Goal: Check status: Check status

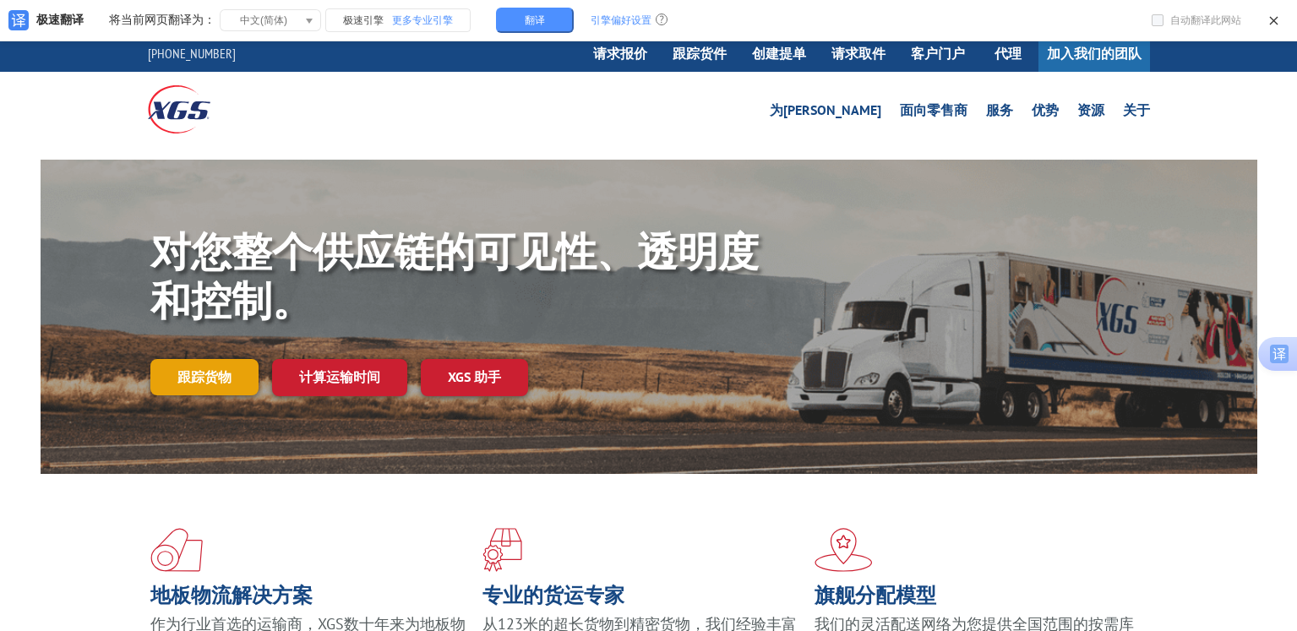
click at [209, 378] on font "跟踪货物" at bounding box center [204, 376] width 54 height 17
click at [226, 376] on font "跟踪货物" at bounding box center [204, 376] width 54 height 17
click at [204, 365] on link "跟踪货物" at bounding box center [204, 376] width 108 height 35
click at [245, 377] on link "跟踪货物" at bounding box center [204, 376] width 108 height 35
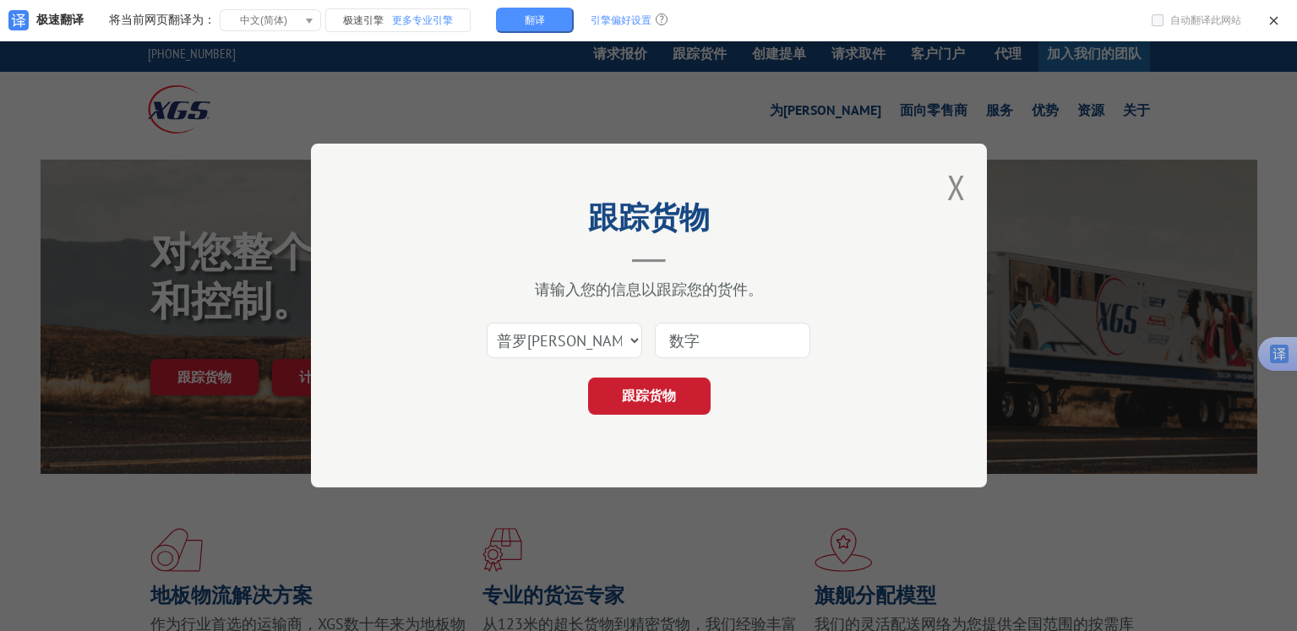
click at [750, 339] on input at bounding box center [732, 340] width 155 height 35
paste input "17409301"
type input "17409301"
click at [674, 391] on font "跟踪货物" at bounding box center [649, 395] width 54 height 17
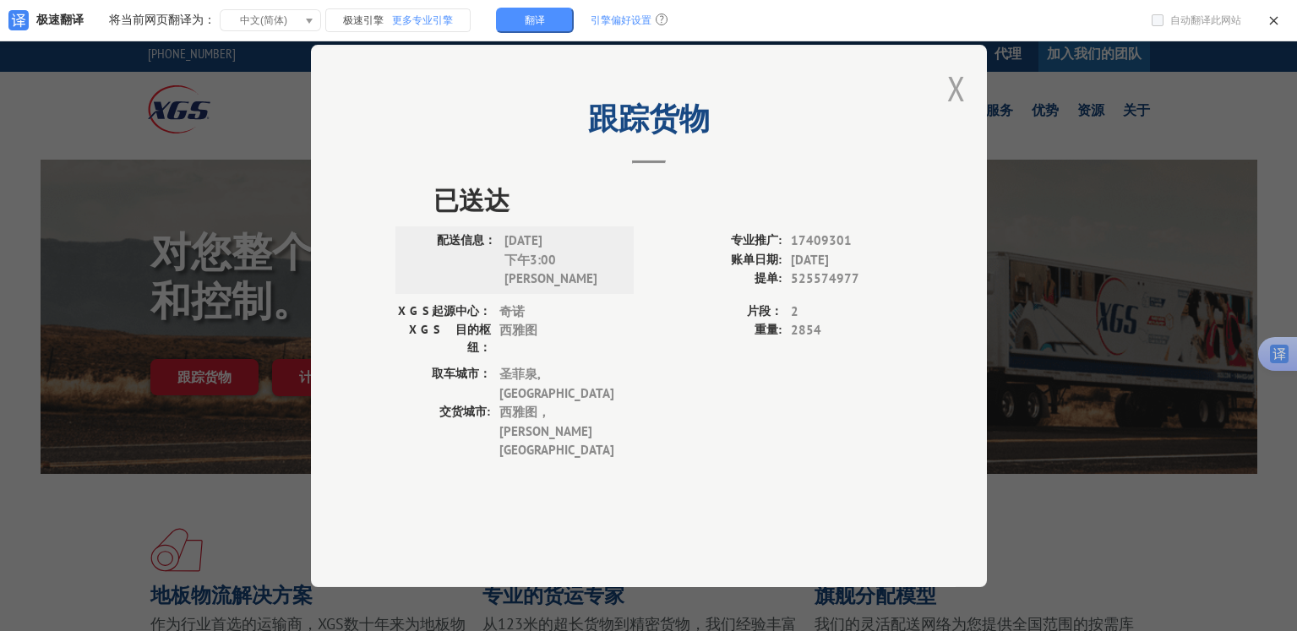
click at [958, 111] on button "关闭模态框" at bounding box center [956, 88] width 19 height 45
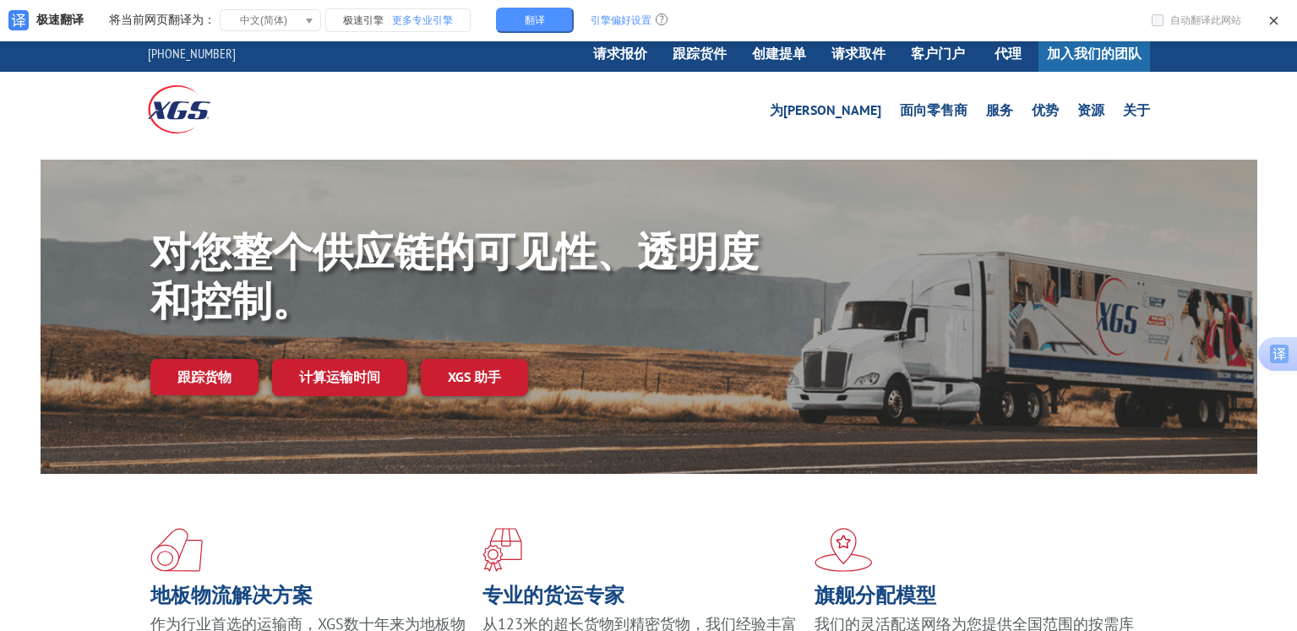
click at [21, 471] on div "对您整个供应链的可见性、透明度和控制。 跟踪货物 计算运输时间 XGS 助手" at bounding box center [648, 333] width 1297 height 347
click at [194, 373] on font "跟踪货物" at bounding box center [204, 376] width 54 height 17
click at [237, 375] on link "跟踪货物" at bounding box center [204, 376] width 108 height 35
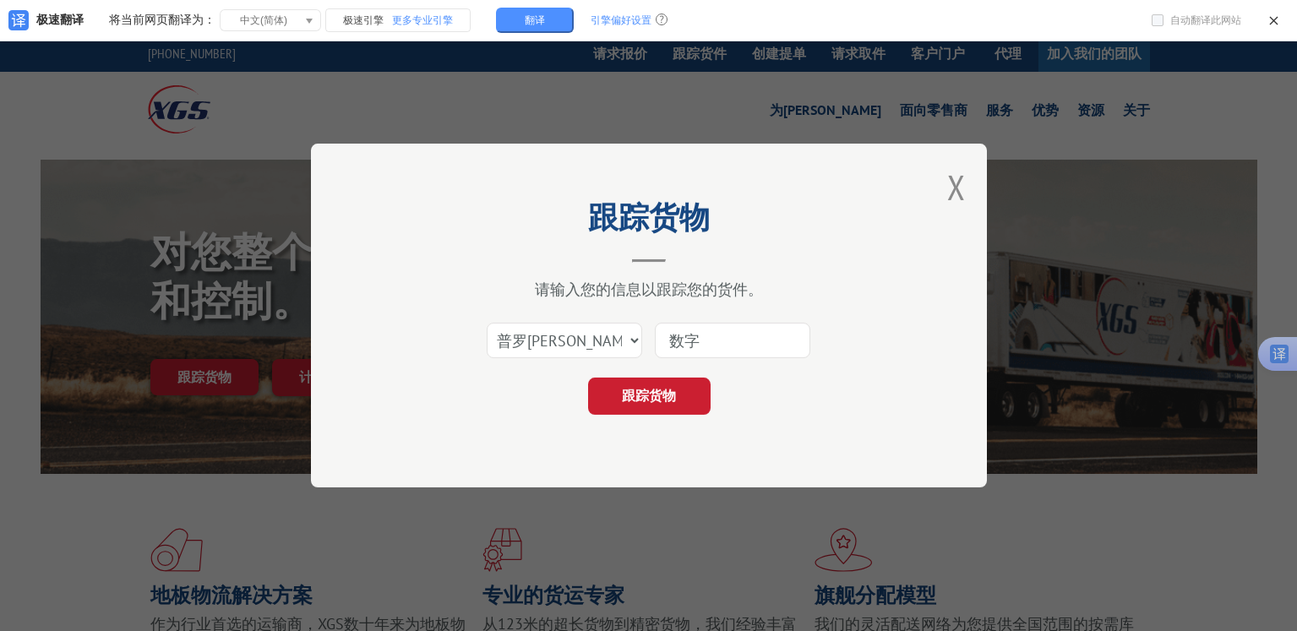
click at [729, 334] on input at bounding box center [732, 340] width 155 height 35
paste input "JMTC25061602 查询单号： 17409301 网址： [URL][DOMAIN_NAME]"
drag, startPoint x: 120, startPoint y: 471, endPoint x: 403, endPoint y: 409, distance: 289.8
click at [120, 471] on div "跟踪货物 请输入您的信息以跟踪您的货件。 选择类别... 普罗[PERSON_NAME] [PERSON_NAME] 采购订单 JMTC25061602 查询…" at bounding box center [648, 315] width 1297 height 631
drag, startPoint x: 760, startPoint y: 331, endPoint x: 487, endPoint y: 315, distance: 274.2
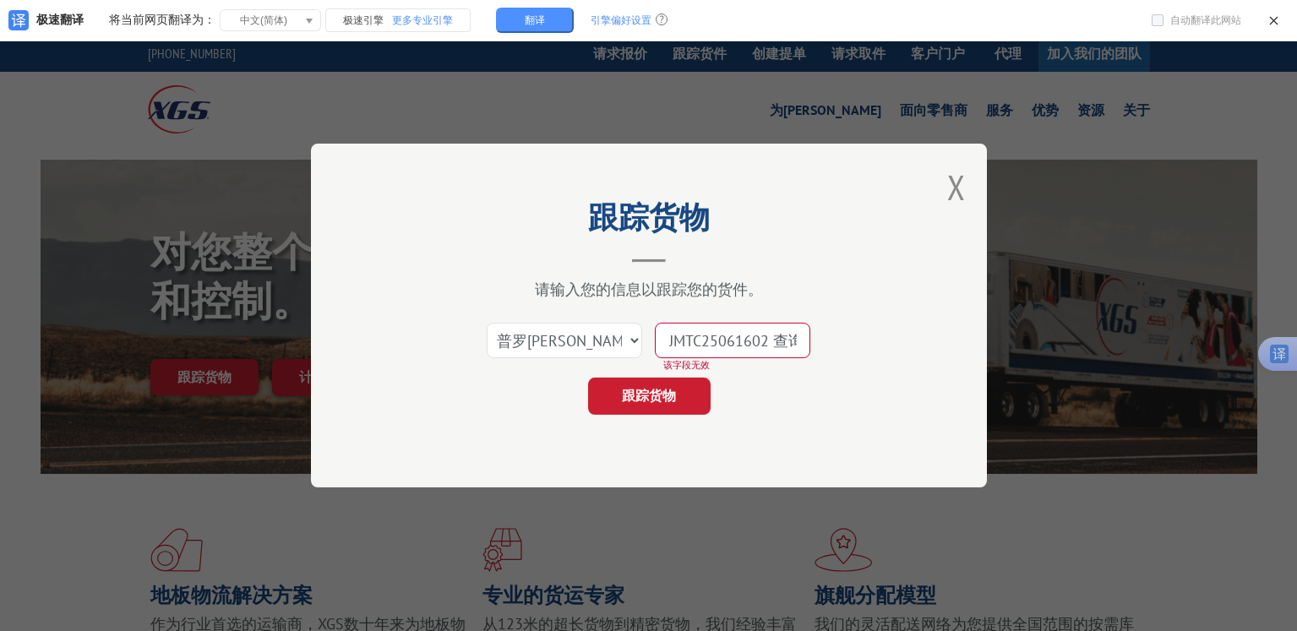
click at [487, 315] on div "选择类别... 普罗[PERSON_NAME] [PERSON_NAME] 采购订单 JMTC25061602 查询单号： 17409301 网址： [URL…" at bounding box center [648, 341] width 507 height 56
drag, startPoint x: 770, startPoint y: 336, endPoint x: 710, endPoint y: 315, distance: 63.6
click at [574, 329] on div "选择类别... 普罗[PERSON_NAME] [PERSON_NAME] 采购订单 2 查询单号： 17409301 网址： [URL][DOMAIN_NA…" at bounding box center [648, 341] width 507 height 56
click at [950, 182] on button "关闭模态框" at bounding box center [956, 187] width 19 height 45
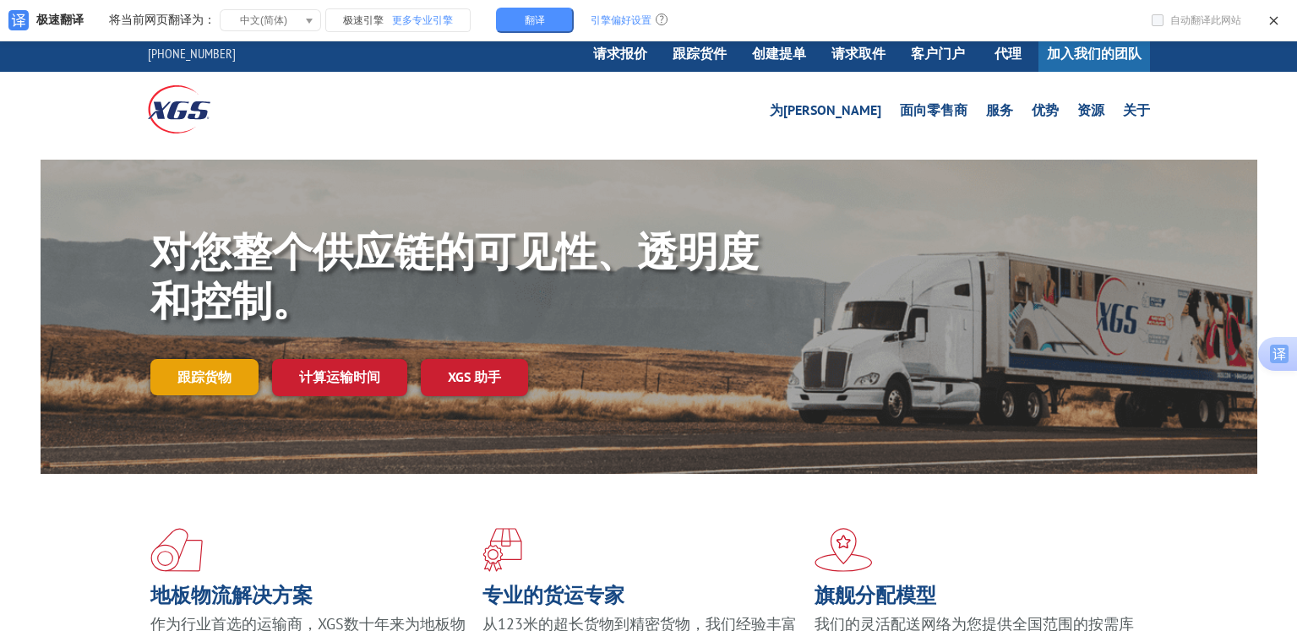
click at [199, 388] on link "跟踪货物" at bounding box center [204, 376] width 108 height 35
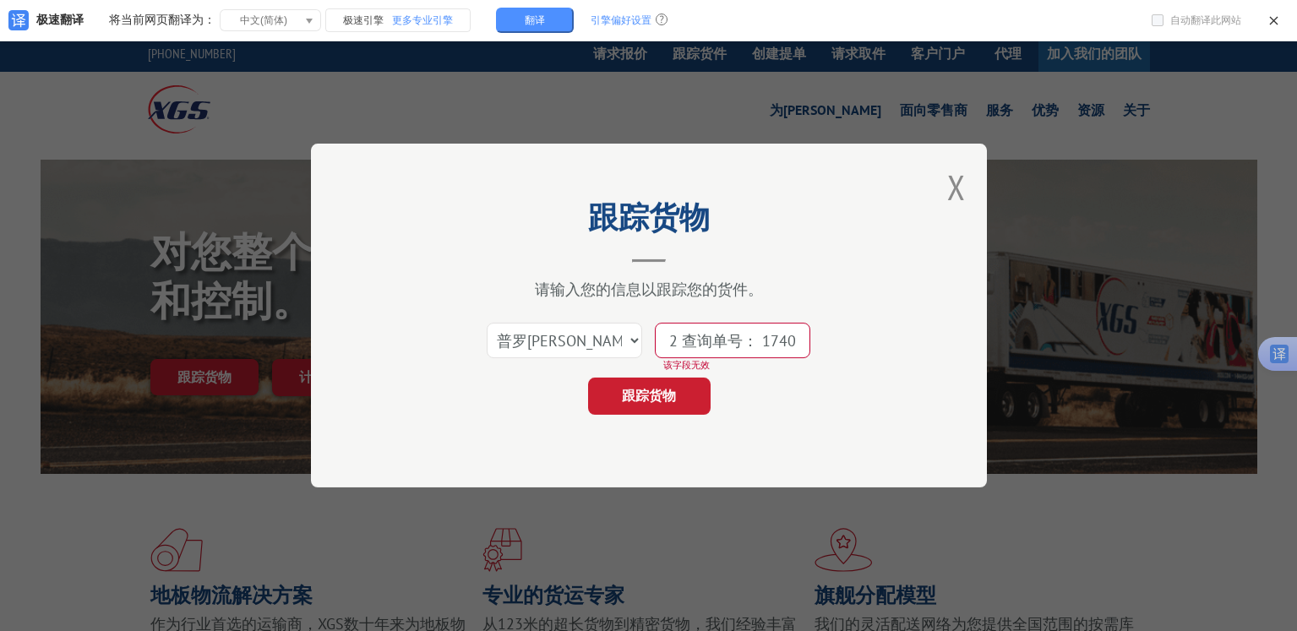
type input "09301 网址： [URL][DOMAIN_NAME]"
drag, startPoint x: 583, startPoint y: 338, endPoint x: 505, endPoint y: 332, distance: 77.9
click at [505, 332] on div "选择类别... 普罗[PERSON_NAME] [PERSON_NAME] 采购订单 09301 网址： [URL][DOMAIN_NAME] 该字段无效" at bounding box center [648, 341] width 507 height 56
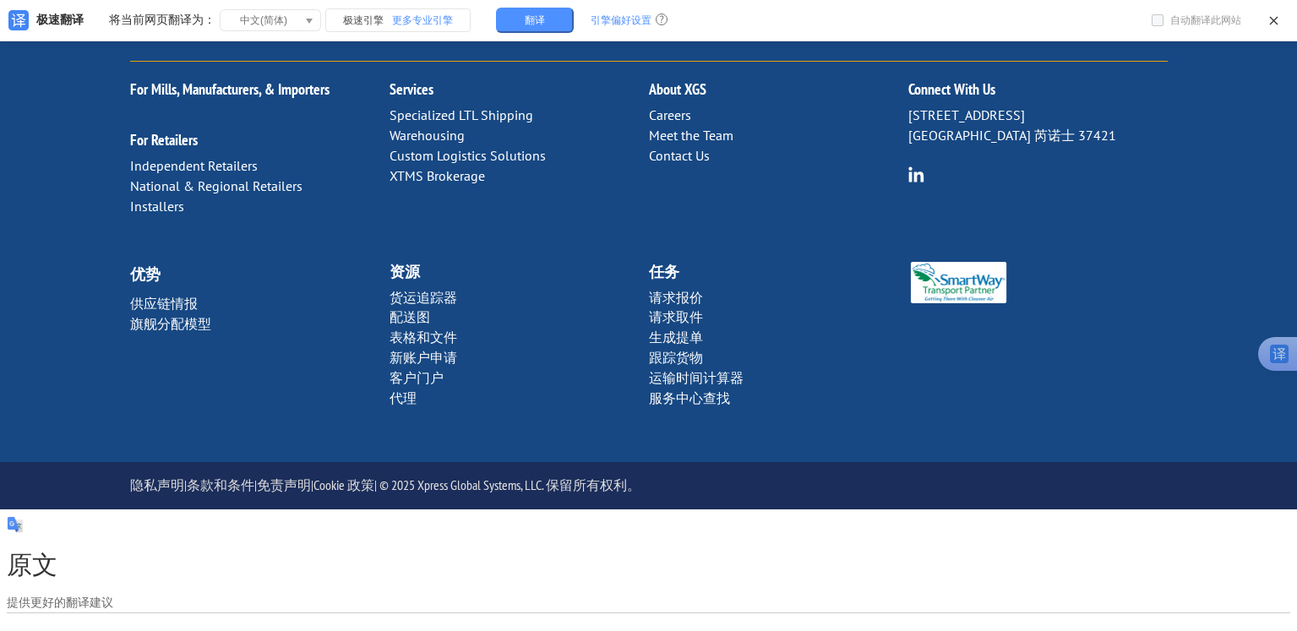
drag, startPoint x: 749, startPoint y: 590, endPoint x: 734, endPoint y: 584, distance: 16.6
click at [748, 590] on div "原文 提供更好的翻译建议" at bounding box center [648, 565] width 1297 height 112
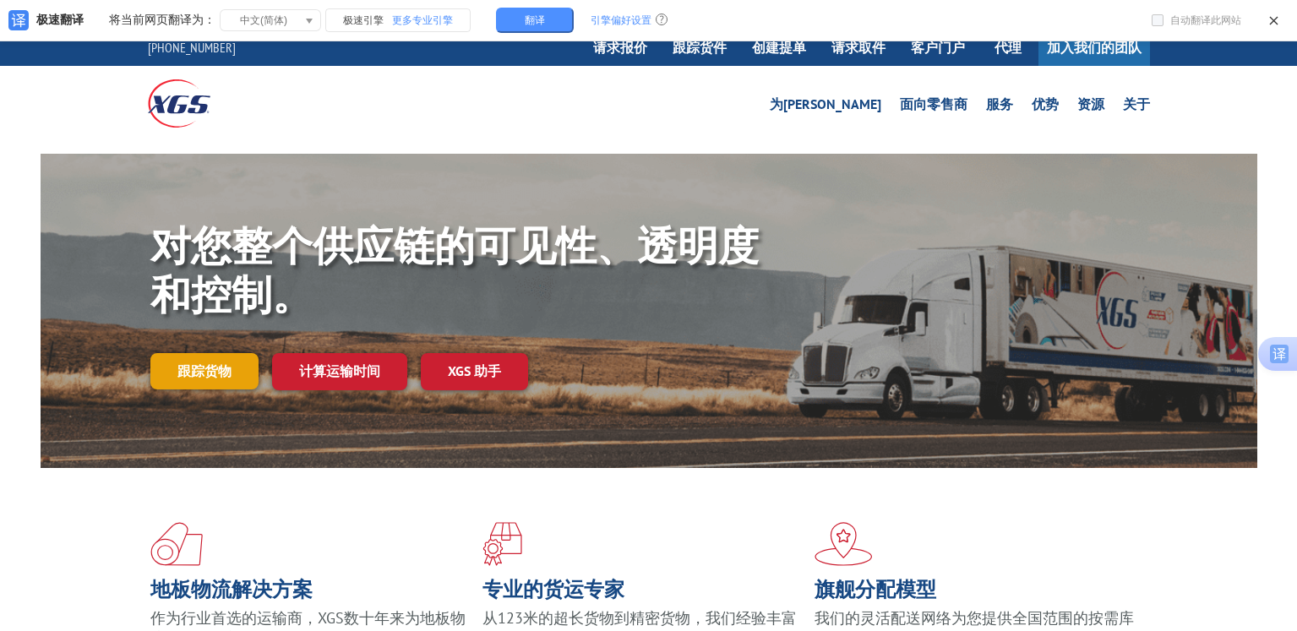
scroll to position [3, 0]
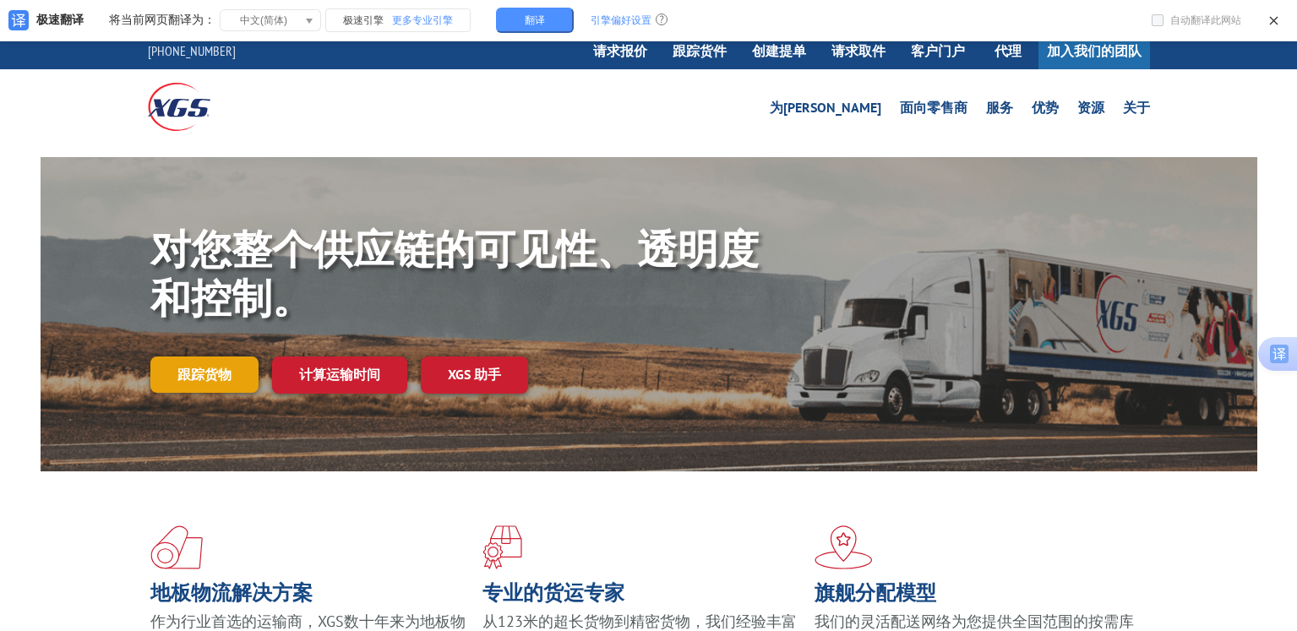
click at [228, 373] on font "跟踪货物" at bounding box center [204, 374] width 54 height 17
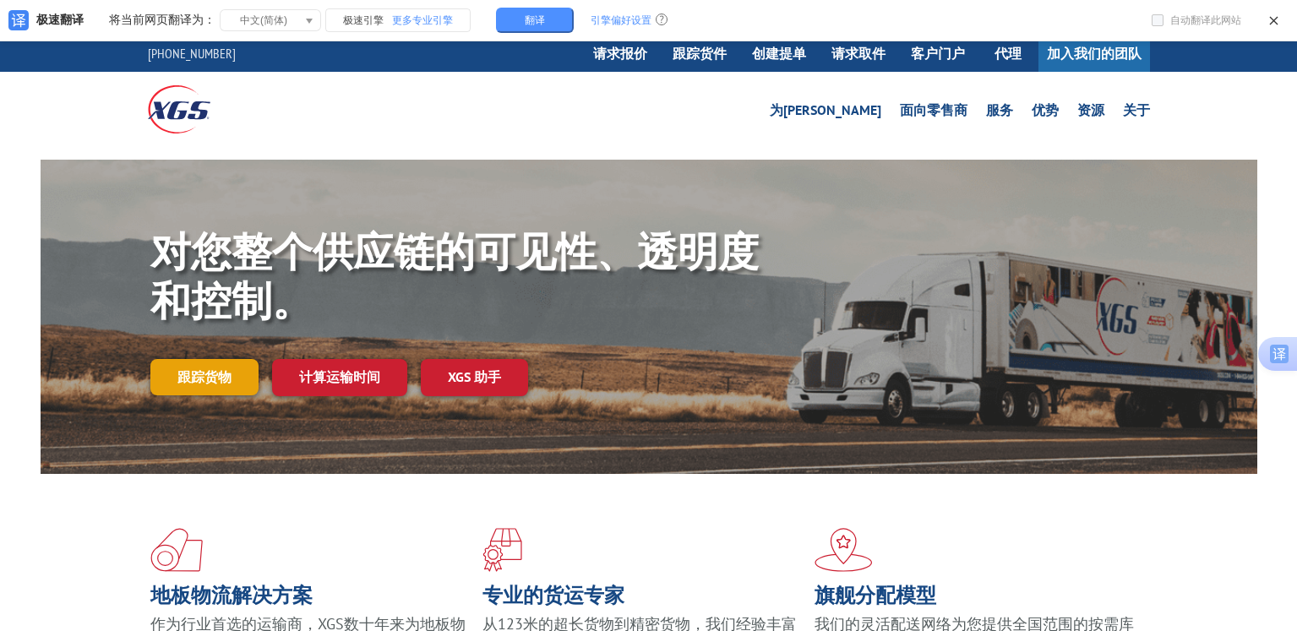
click at [245, 380] on link "跟踪货物" at bounding box center [204, 376] width 108 height 35
click at [193, 378] on font "跟踪货物" at bounding box center [204, 376] width 54 height 17
drag, startPoint x: 14, startPoint y: 520, endPoint x: 32, endPoint y: 349, distance: 172.5
click at [238, 378] on link "跟踪货物" at bounding box center [204, 376] width 108 height 35
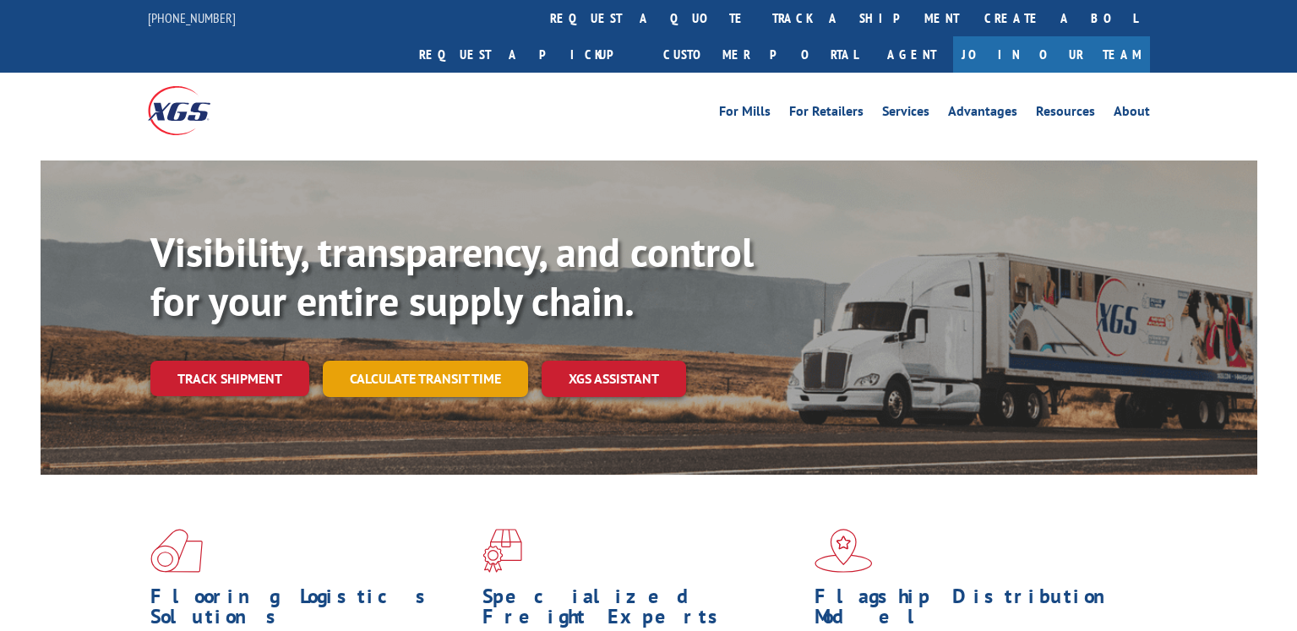
click at [254, 361] on link "Track shipment" at bounding box center [229, 378] width 159 height 35
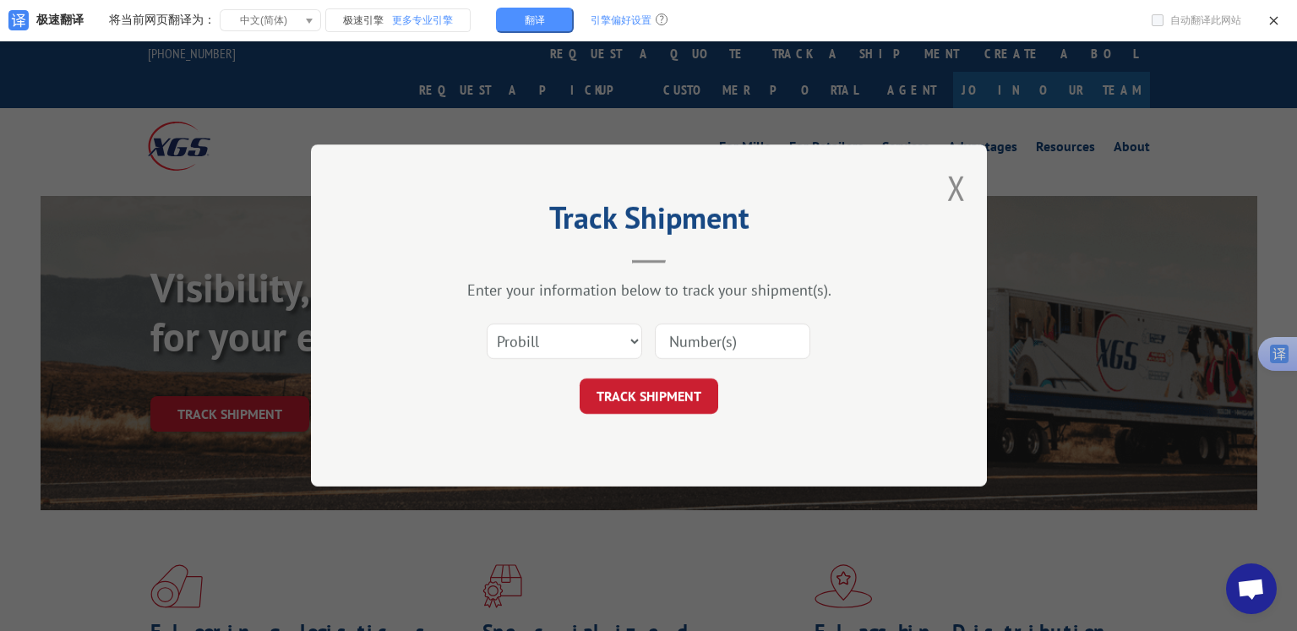
click at [779, 335] on input at bounding box center [732, 341] width 155 height 35
paste input "17409301"
type input "17409301"
click at [637, 397] on button "TRACK SHIPMENT" at bounding box center [648, 395] width 139 height 35
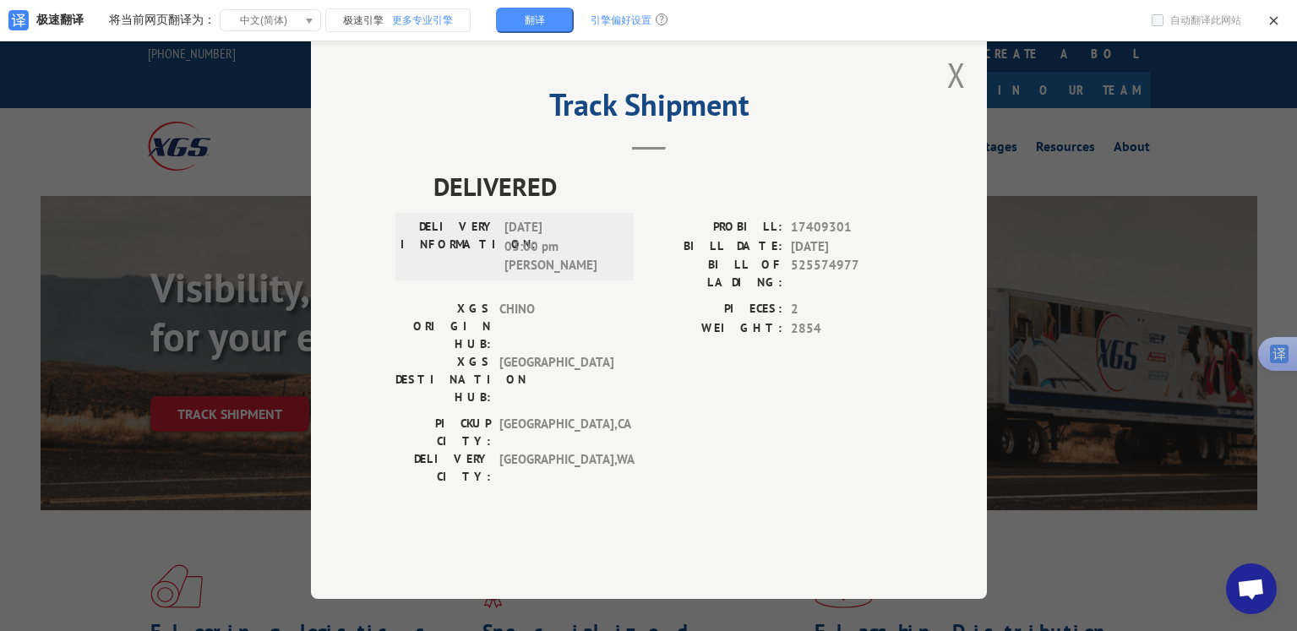
click at [148, 511] on div "Track Shipment DELIVERED DELIVERY INFORMATION: 08/26/2025 03:00 pm Joey PROBILL…" at bounding box center [648, 315] width 1297 height 631
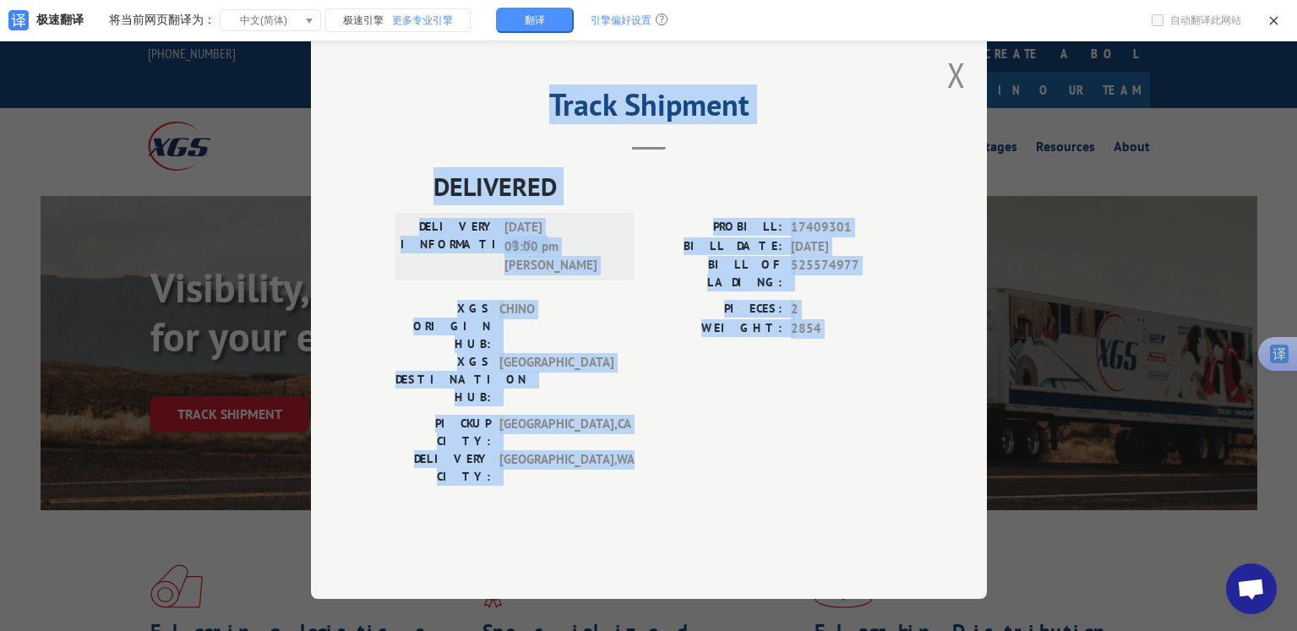
drag, startPoint x: 384, startPoint y: 108, endPoint x: 921, endPoint y: 511, distance: 670.9
click at [904, 517] on div "Track Shipment DELIVERED DELIVERY INFORMATION: 08/26/2025 03:00 pm Joey PROBILL…" at bounding box center [649, 315] width 676 height 568
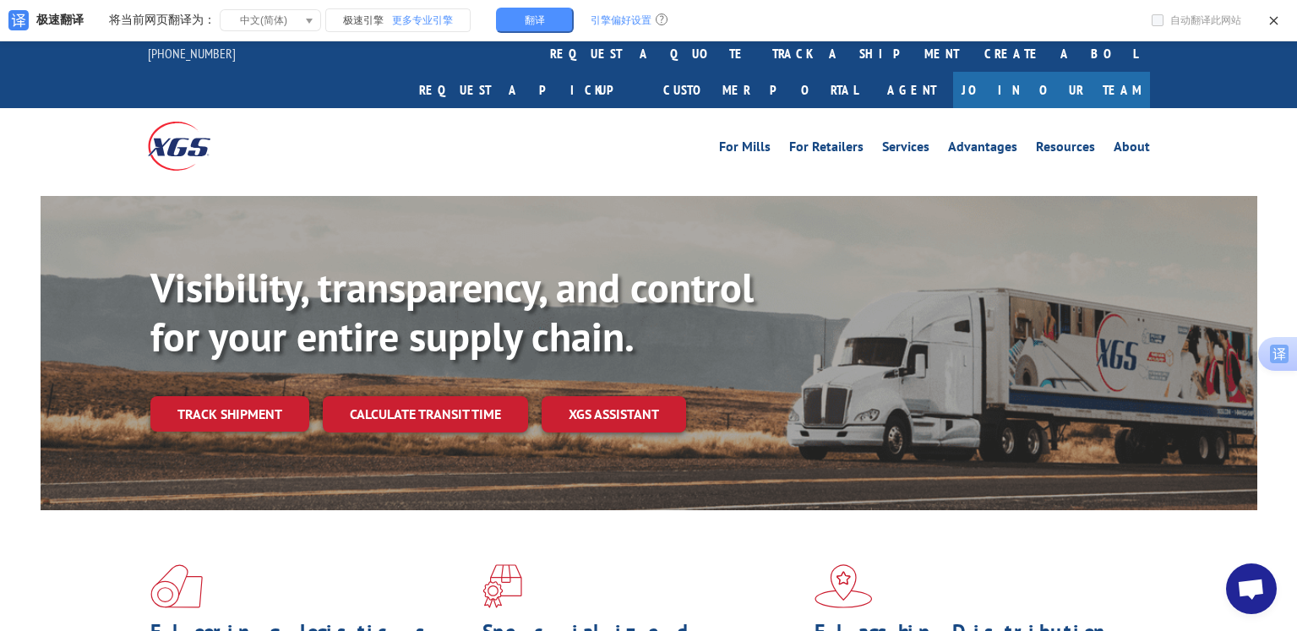
drag, startPoint x: 229, startPoint y: 375, endPoint x: 268, endPoint y: 370, distance: 39.2
click at [229, 396] on link "Track shipment" at bounding box center [229, 413] width 159 height 35
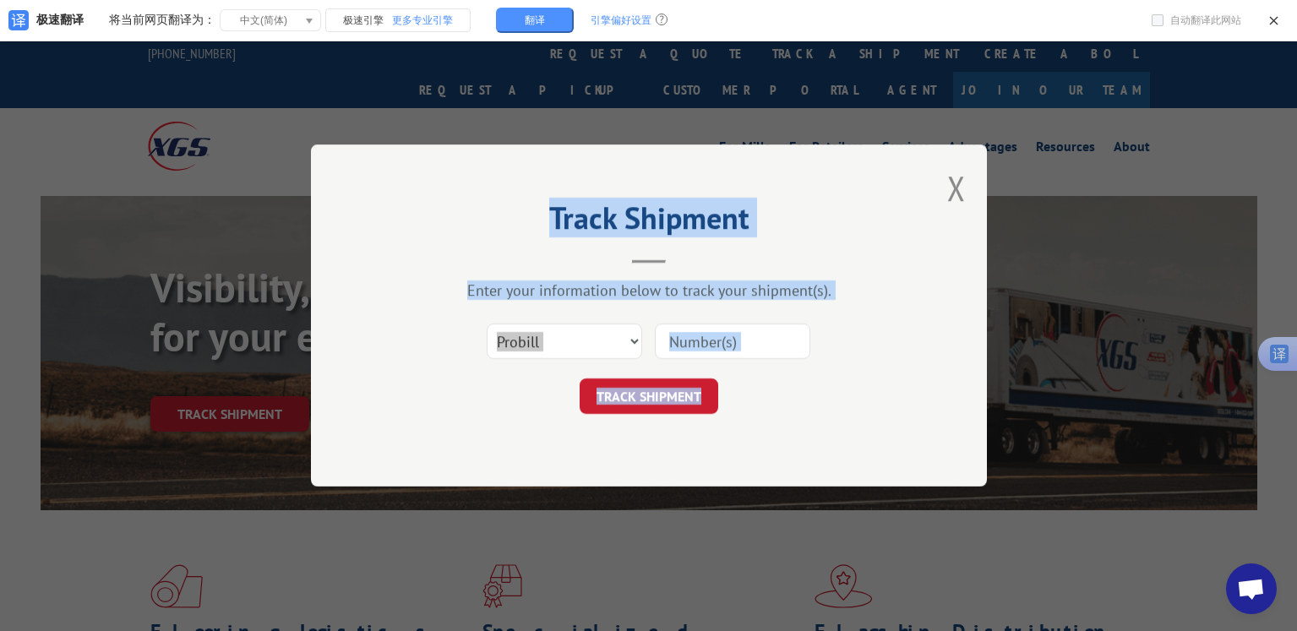
click at [744, 335] on input at bounding box center [732, 341] width 155 height 35
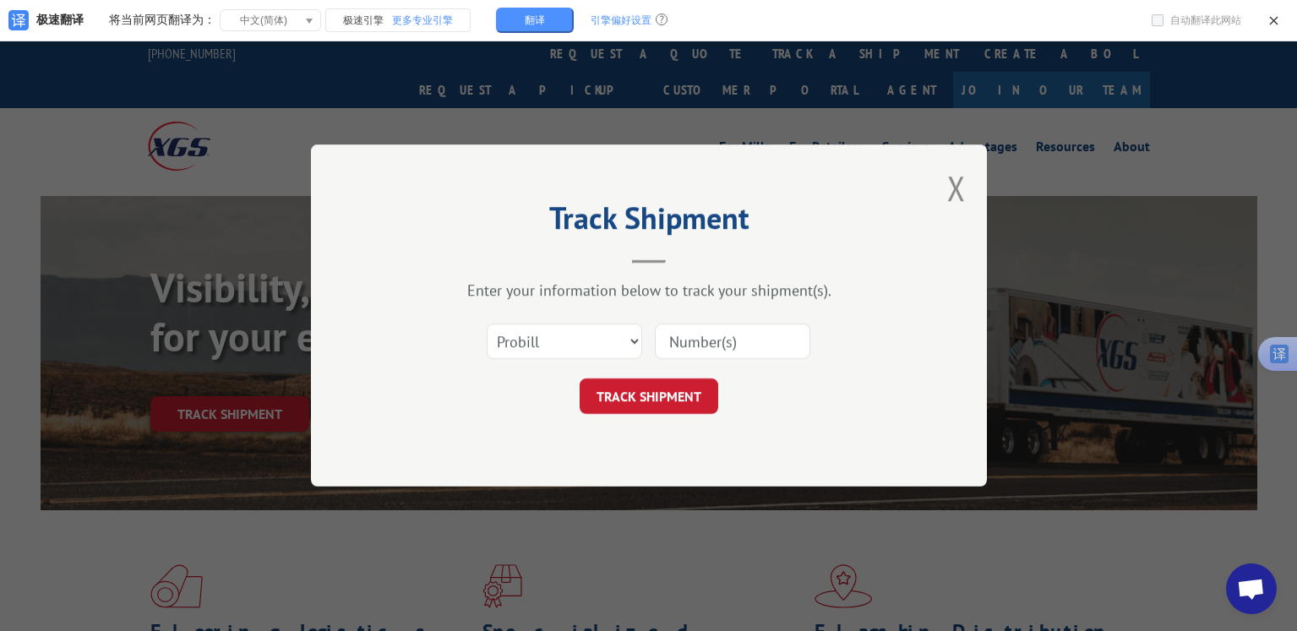
type input "17501754"
drag, startPoint x: 211, startPoint y: 462, endPoint x: 575, endPoint y: 442, distance: 364.6
click at [211, 462] on div "Track Shipment Enter your information below to track your shipment(s). Select c…" at bounding box center [648, 315] width 1297 height 631
drag, startPoint x: 771, startPoint y: 340, endPoint x: 612, endPoint y: 341, distance: 159.7
click at [612, 341] on div "Select category... Probill BOL PO 17501754" at bounding box center [648, 341] width 507 height 56
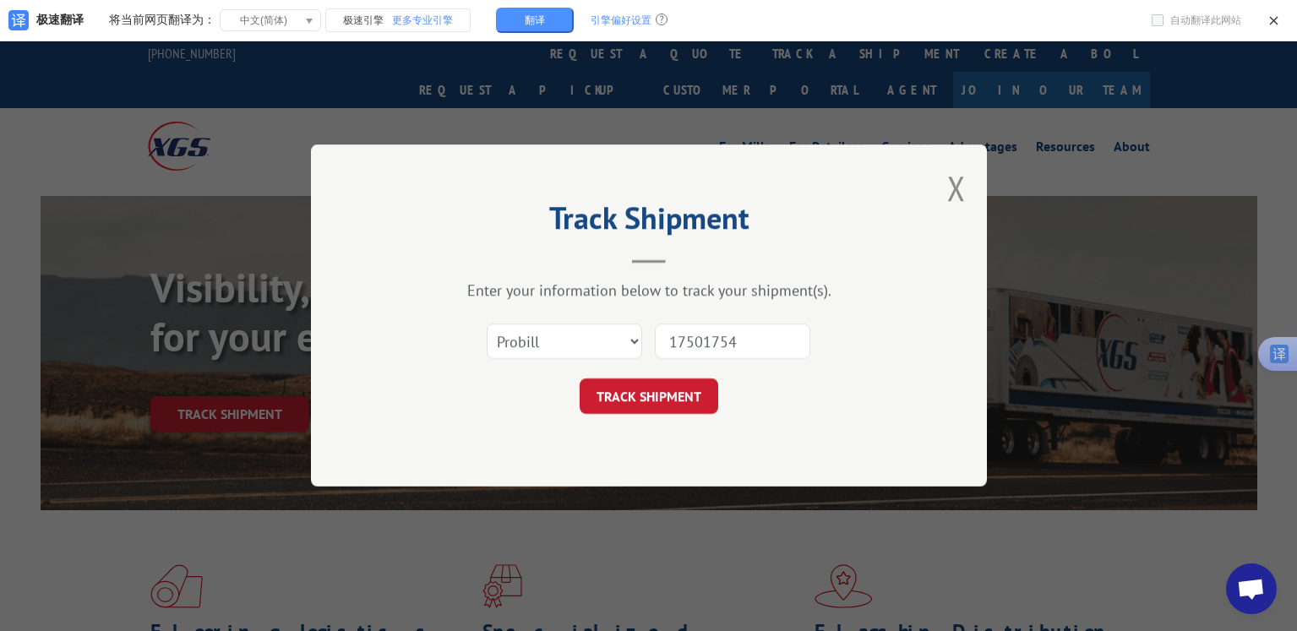
paste input
drag, startPoint x: 792, startPoint y: 414, endPoint x: 765, endPoint y: 628, distance: 216.3
click at [792, 413] on div "TRACK SHIPMENT" at bounding box center [648, 395] width 507 height 35
click at [991, 357] on div "Track Shipment Enter your information below to track your shipment(s). Select c…" at bounding box center [648, 315] width 1297 height 631
drag, startPoint x: 951, startPoint y: 183, endPoint x: 873, endPoint y: 602, distance: 426.1
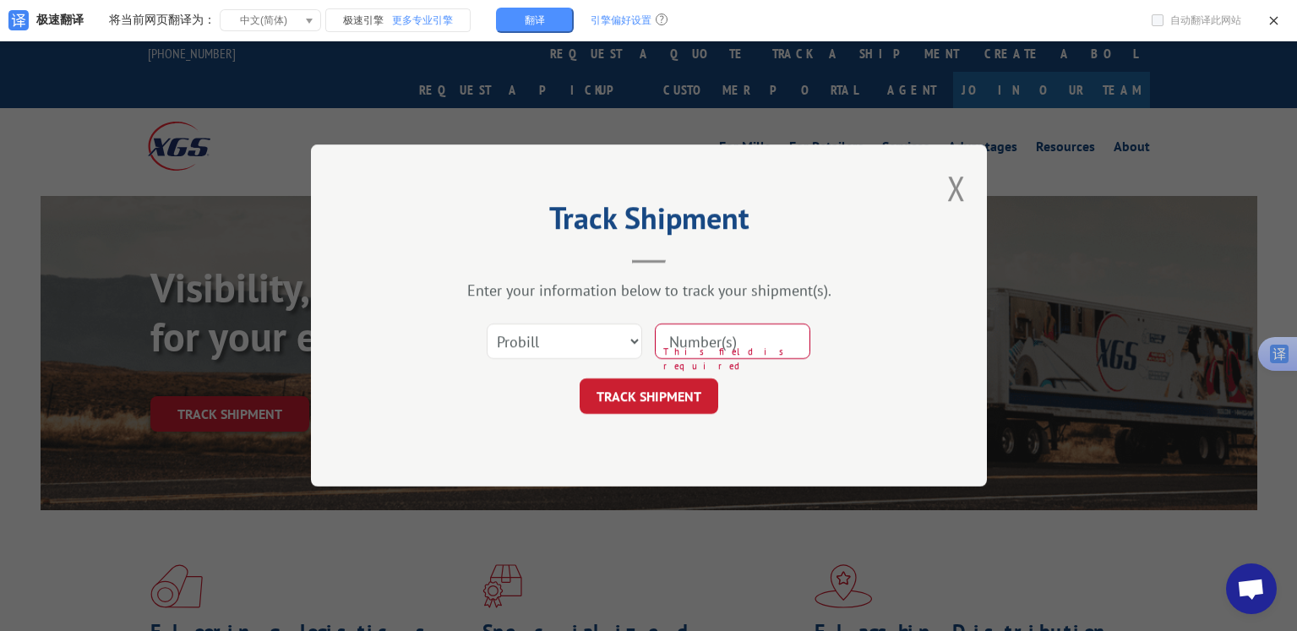
click at [953, 182] on button "Close modal" at bounding box center [956, 188] width 19 height 45
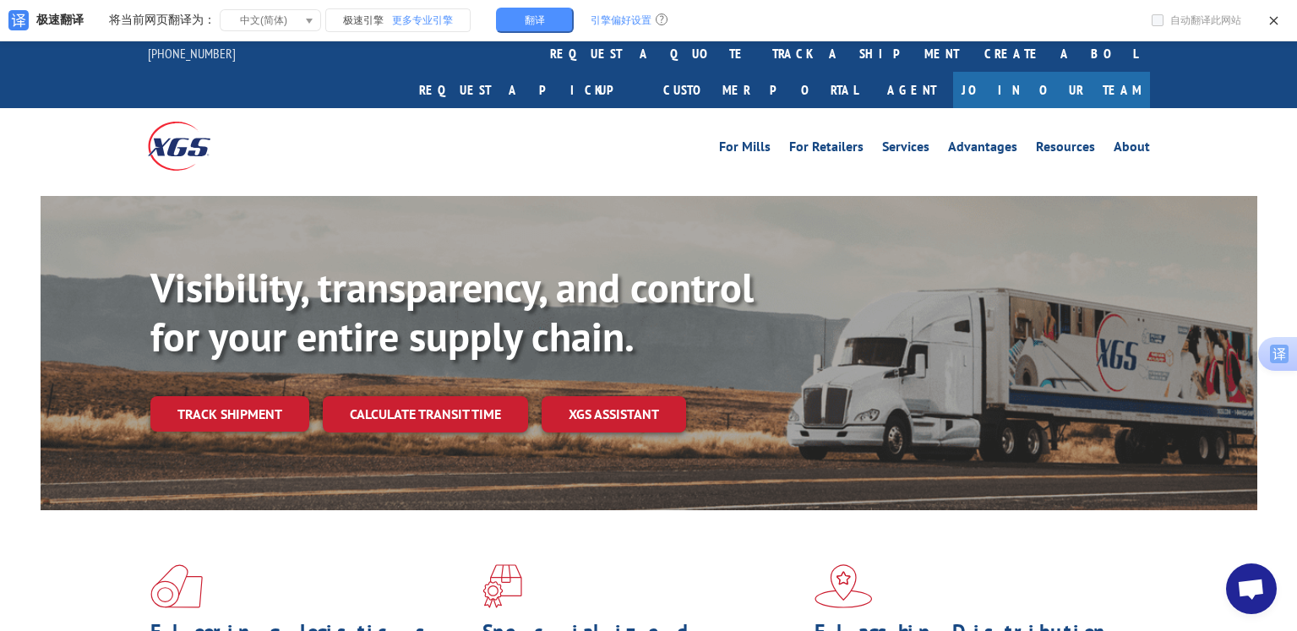
click at [67, 472] on div "Visibility, transparency, and control for your entire supply chain. Track shipm…" at bounding box center [649, 369] width 1216 height 347
click at [264, 396] on link "Track shipment" at bounding box center [229, 413] width 159 height 35
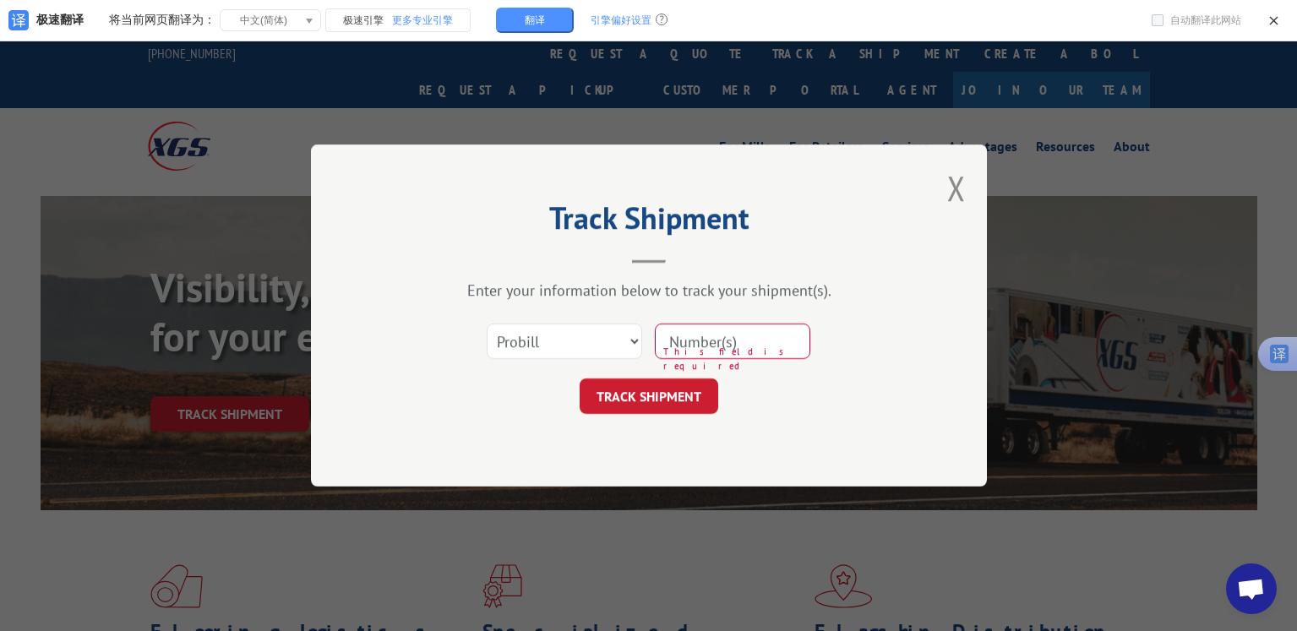
click at [758, 338] on input at bounding box center [732, 341] width 155 height 35
click at [692, 335] on input at bounding box center [732, 341] width 155 height 35
paste input "17409301"
click at [693, 335] on input at bounding box center [732, 341] width 155 height 35
type input "17409301"
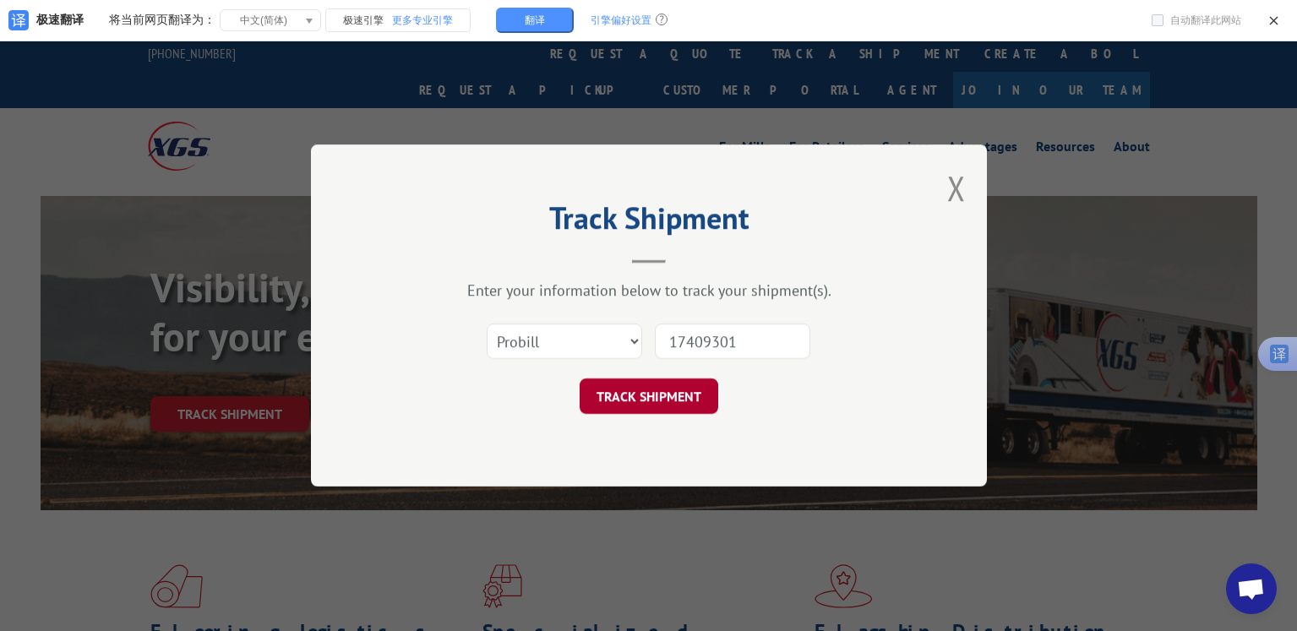
click at [702, 400] on button "TRACK SHIPMENT" at bounding box center [648, 395] width 139 height 35
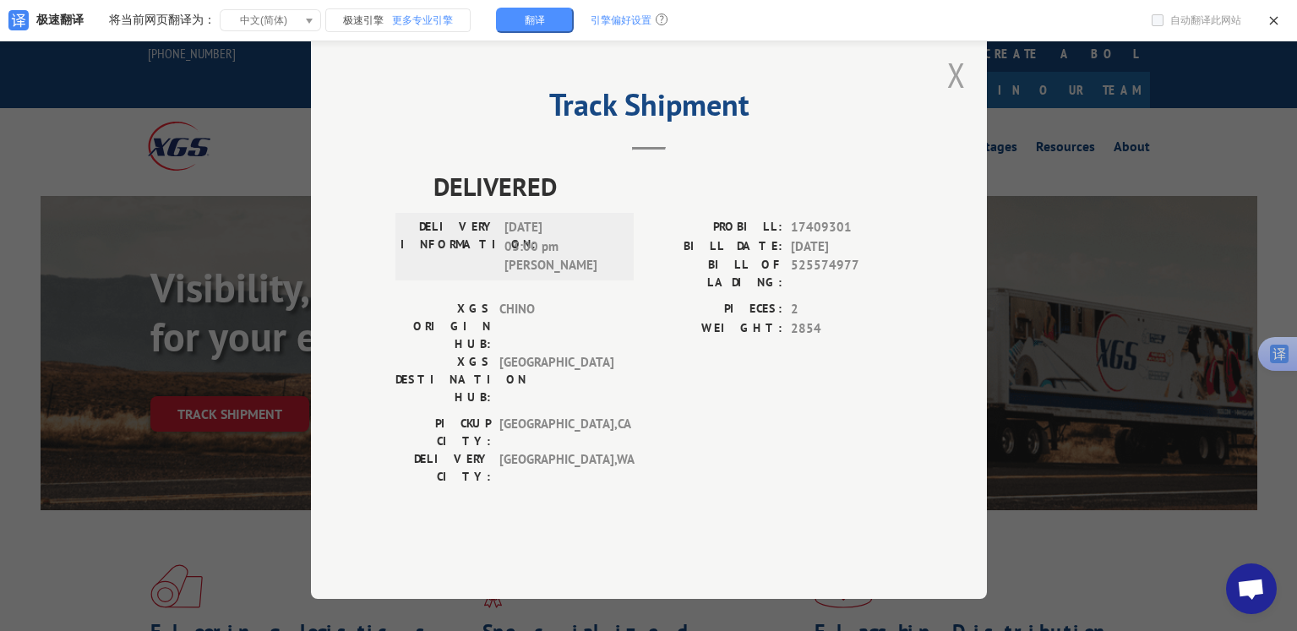
click at [955, 97] on button "Close modal" at bounding box center [956, 74] width 19 height 45
